Goal: Find specific page/section: Find specific page/section

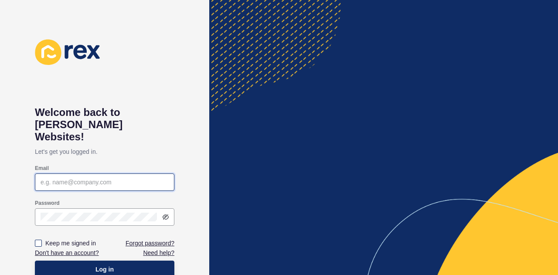
type input "[PERSON_NAME][EMAIL_ADDRESS][DOMAIN_NAME]"
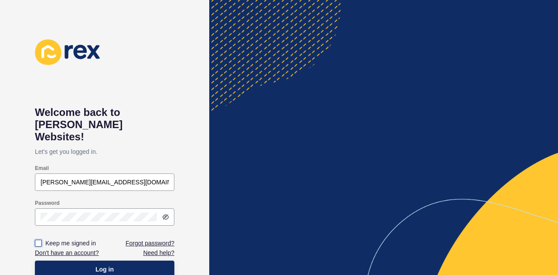
click at [38, 240] on label at bounding box center [38, 243] width 7 height 7
click at [38, 241] on input "Keep me signed in" at bounding box center [40, 244] width 6 height 6
checkbox input "true"
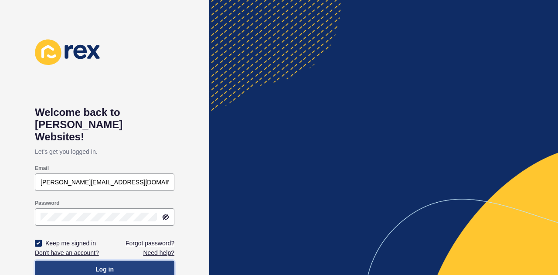
click at [95, 261] on button "Log in" at bounding box center [104, 269] width 139 height 17
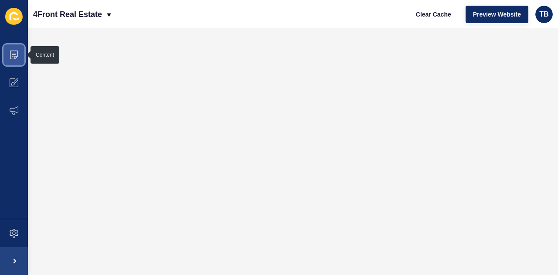
click at [16, 57] on icon at bounding box center [14, 55] width 9 height 9
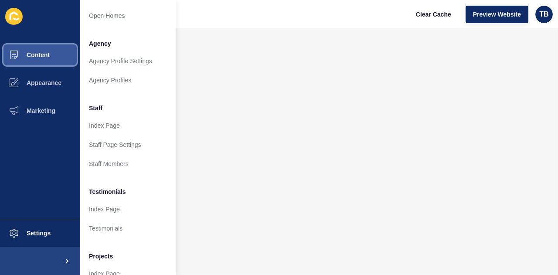
scroll to position [213, 0]
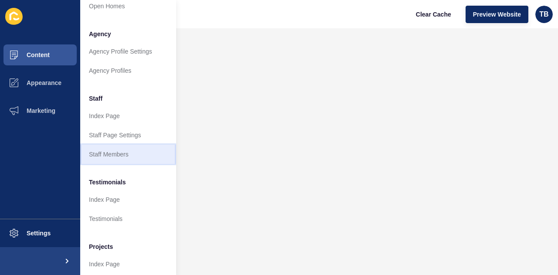
click at [117, 154] on link "Staff Members" at bounding box center [128, 154] width 96 height 19
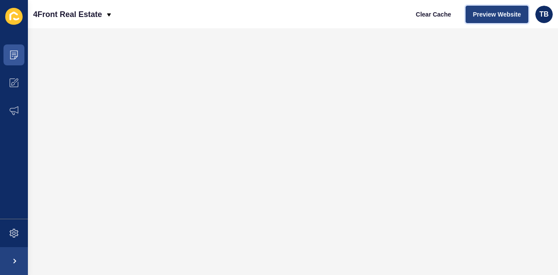
click at [488, 14] on span "Preview Website" at bounding box center [497, 14] width 48 height 9
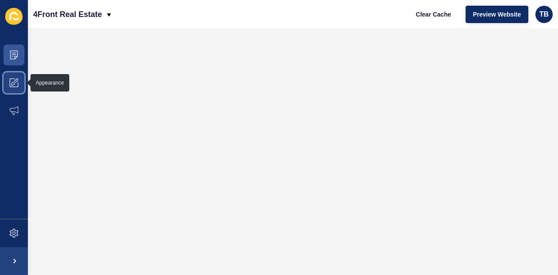
click at [15, 83] on icon at bounding box center [14, 82] width 9 height 9
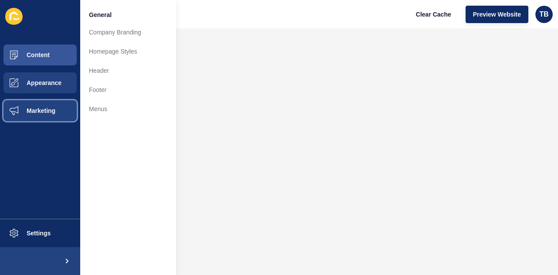
click at [15, 109] on span "Marketing" at bounding box center [27, 110] width 57 height 7
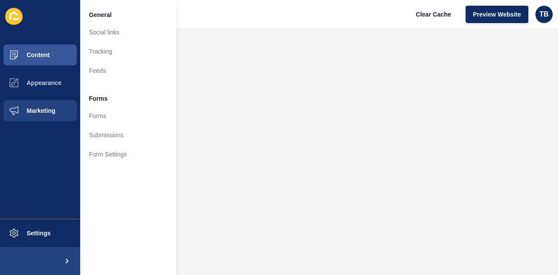
click at [14, 154] on ul "Content Appearance Marketing" at bounding box center [40, 130] width 80 height 178
